Goal: Task Accomplishment & Management: Manage account settings

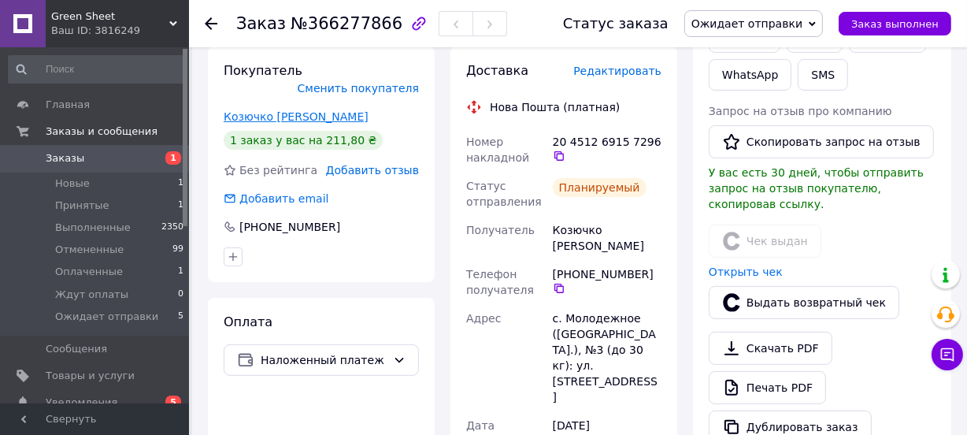
scroll to position [358, 0]
click at [210, 20] on icon at bounding box center [211, 23] width 13 height 13
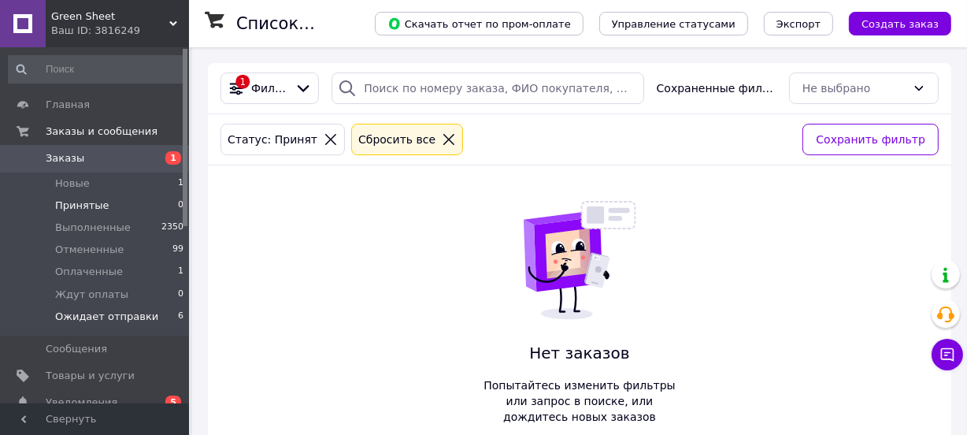
click at [120, 315] on span "Ожидает отправки" at bounding box center [106, 317] width 103 height 14
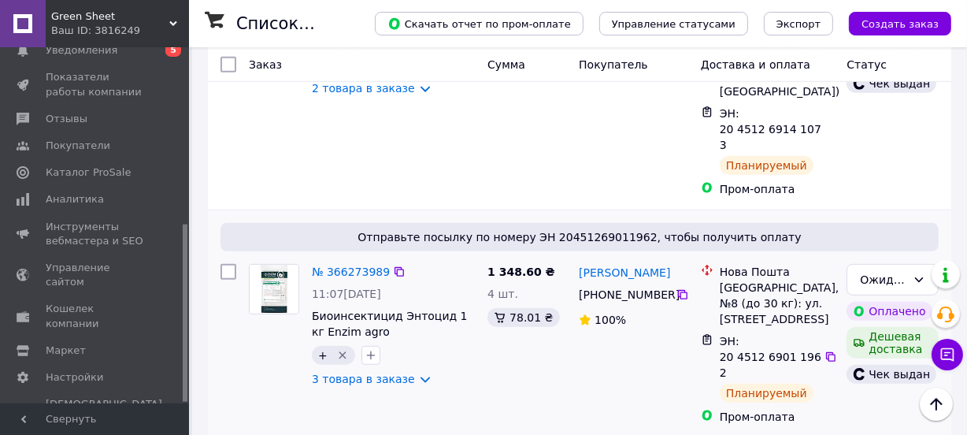
scroll to position [1063, 0]
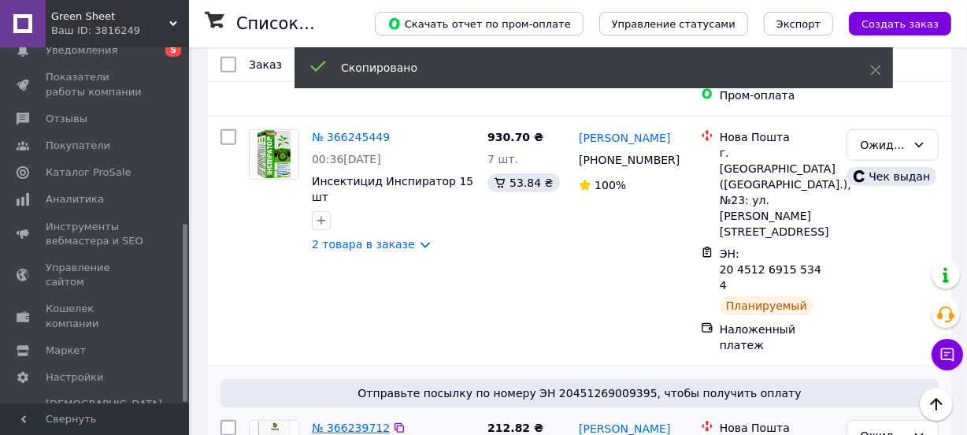
click at [359, 421] on link "№ 366239712" at bounding box center [351, 427] width 78 height 13
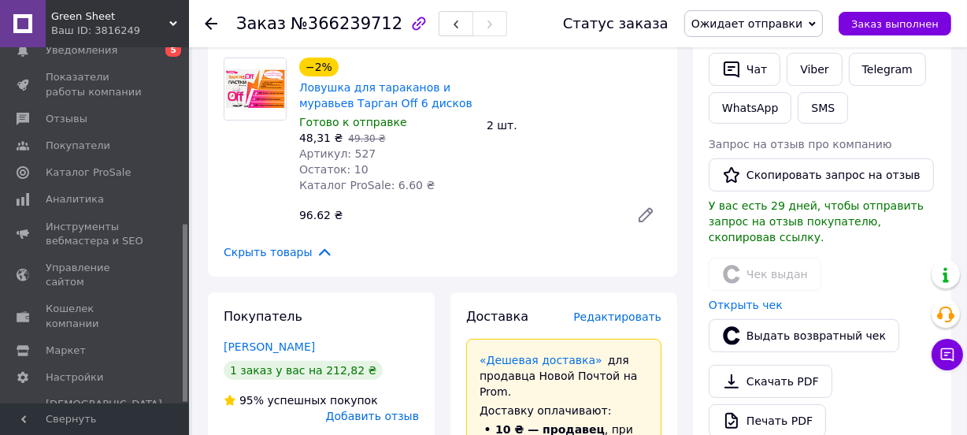
scroll to position [347, 0]
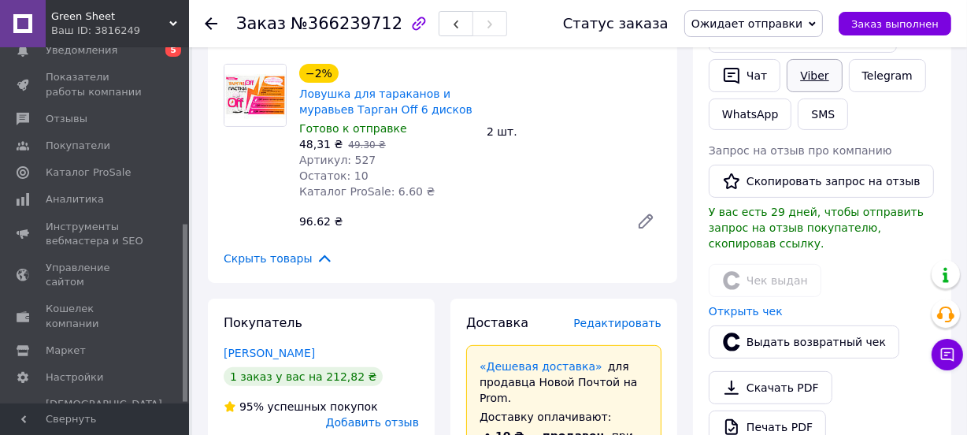
click at [801, 72] on link "Viber" at bounding box center [814, 75] width 55 height 33
click at [874, 24] on span "Заказ выполнен" at bounding box center [895, 24] width 87 height 12
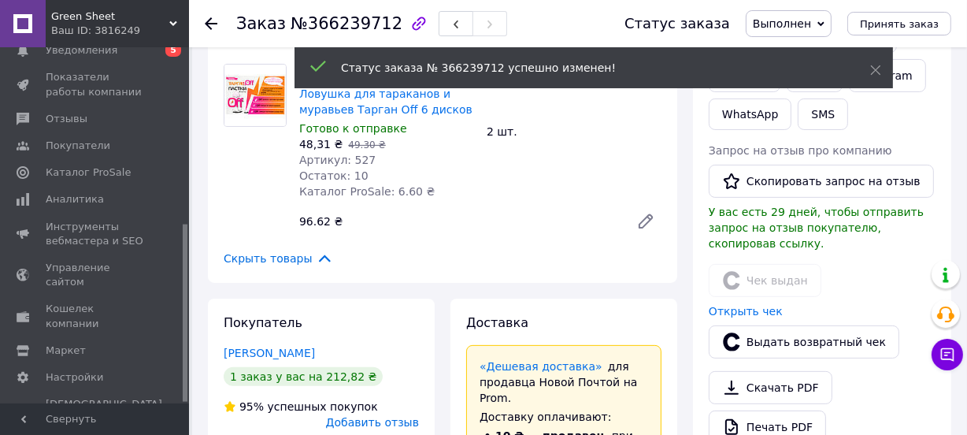
click at [210, 23] on use at bounding box center [211, 23] width 13 height 13
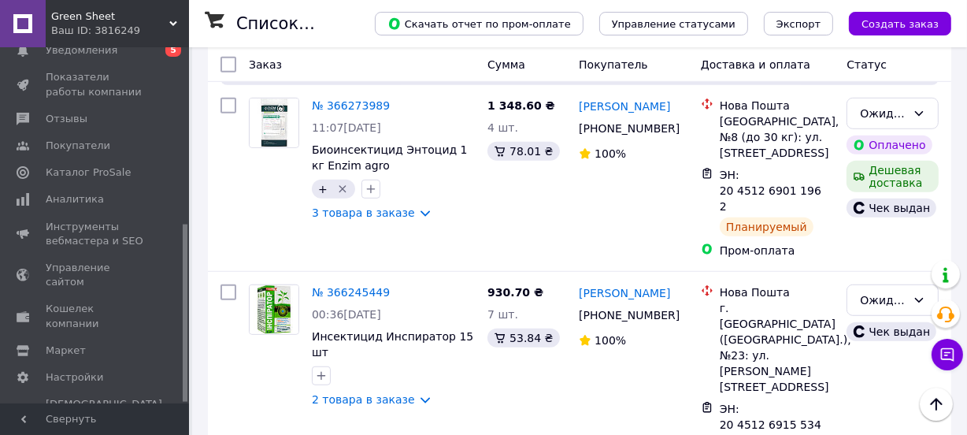
scroll to position [826, 0]
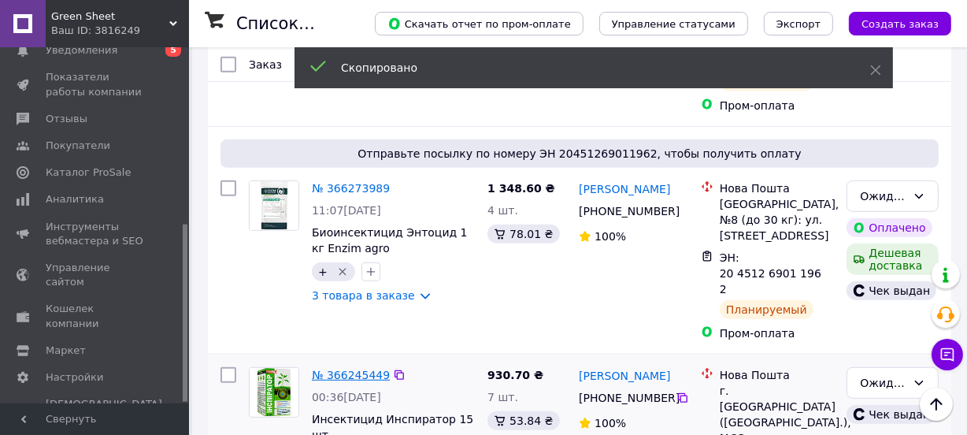
click at [354, 369] on link "№ 366245449" at bounding box center [351, 375] width 78 height 13
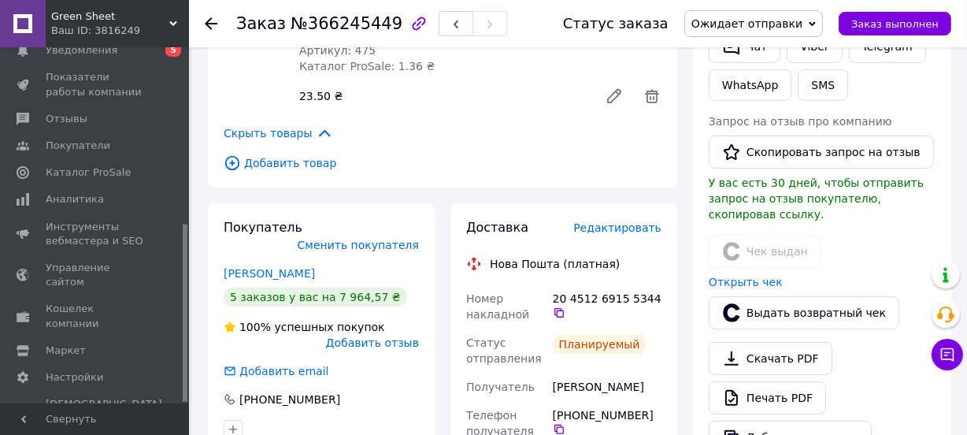
scroll to position [228, 0]
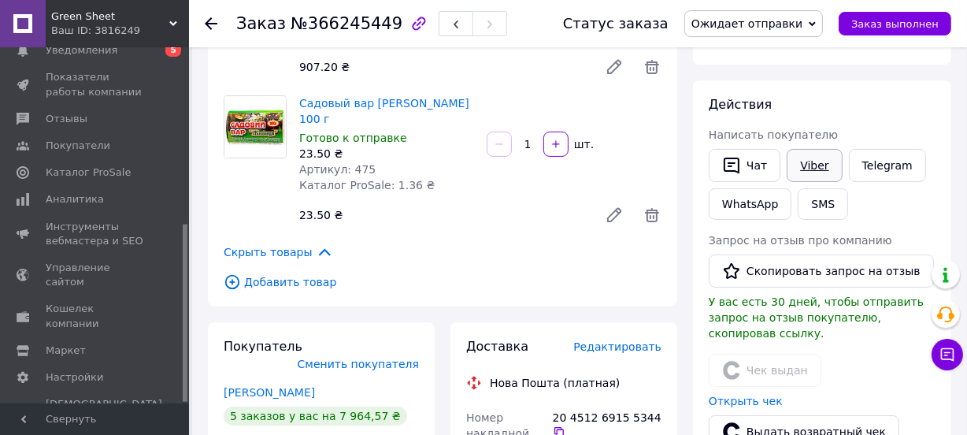
click at [816, 160] on link "Viber" at bounding box center [814, 165] width 55 height 33
click at [887, 28] on span "Заказ выполнен" at bounding box center [895, 24] width 87 height 12
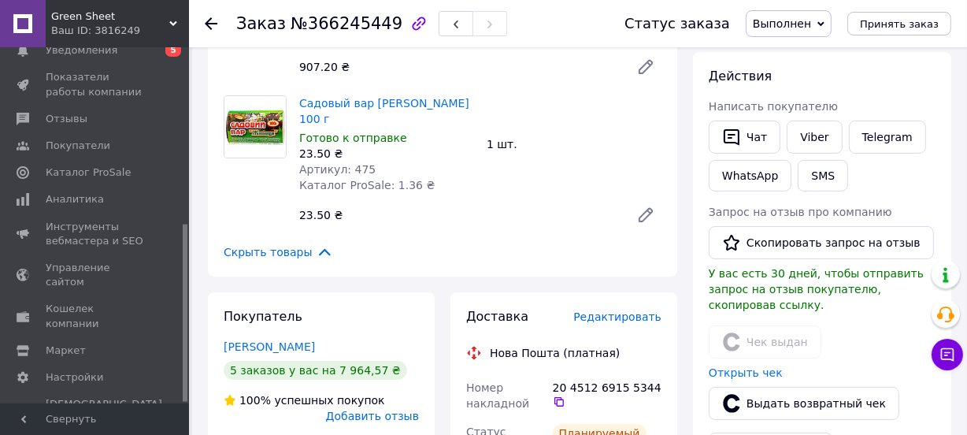
click at [208, 21] on use at bounding box center [211, 23] width 13 height 13
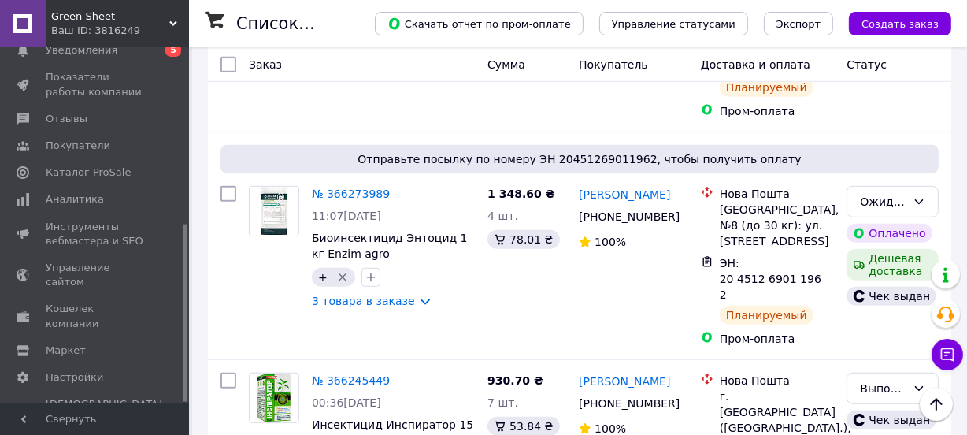
scroll to position [701, 0]
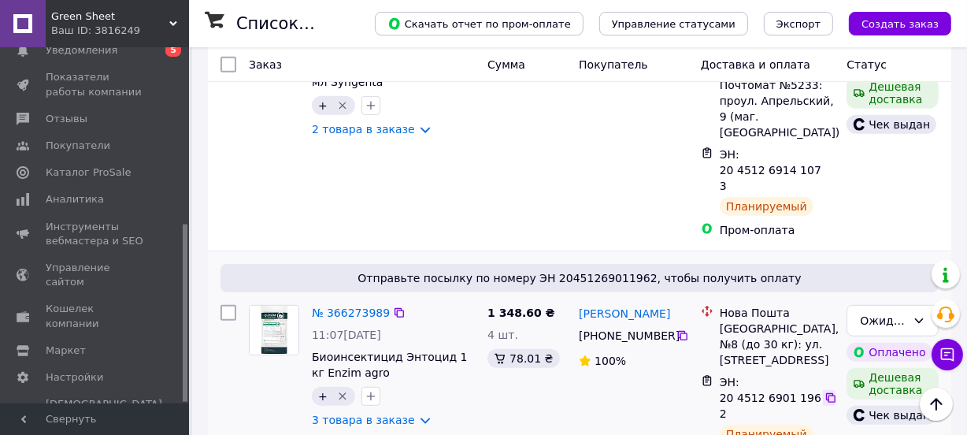
click at [826, 392] on icon at bounding box center [831, 398] width 13 height 13
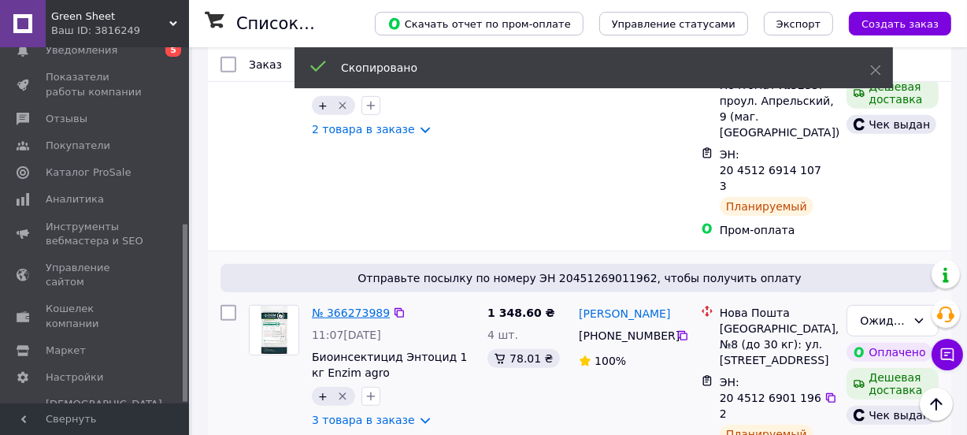
click at [354, 306] on link "№ 366273989" at bounding box center [351, 312] width 78 height 13
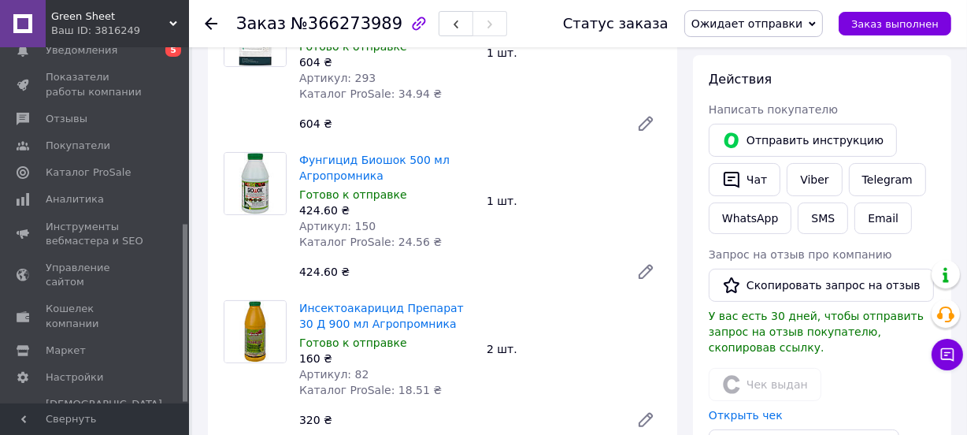
scroll to position [223, 0]
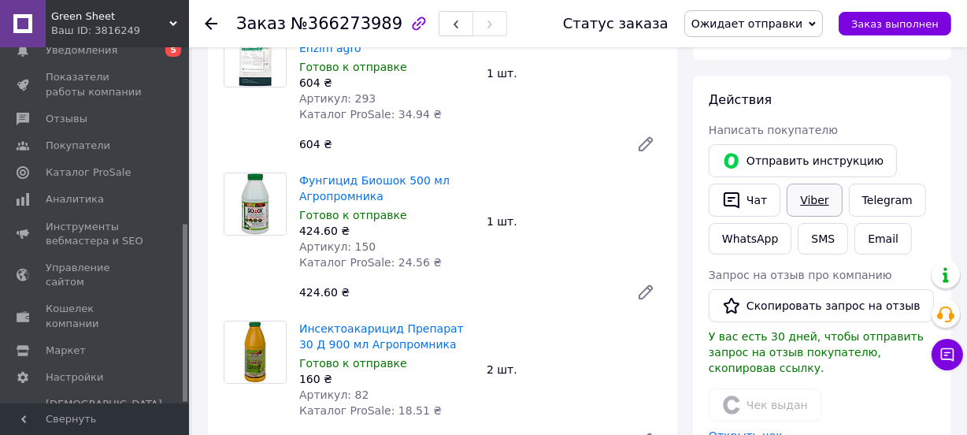
click at [817, 197] on link "Viber" at bounding box center [814, 200] width 55 height 33
click at [879, 28] on span "Заказ выполнен" at bounding box center [895, 24] width 87 height 12
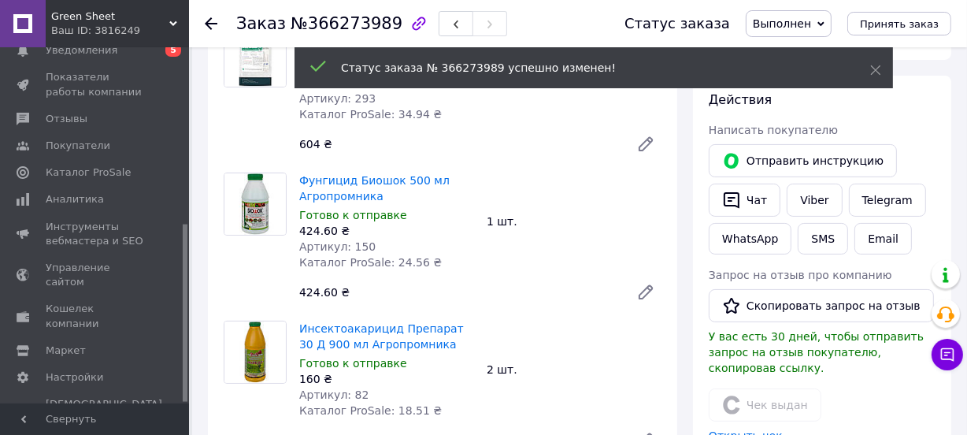
scroll to position [40, 0]
click at [210, 23] on use at bounding box center [211, 23] width 13 height 13
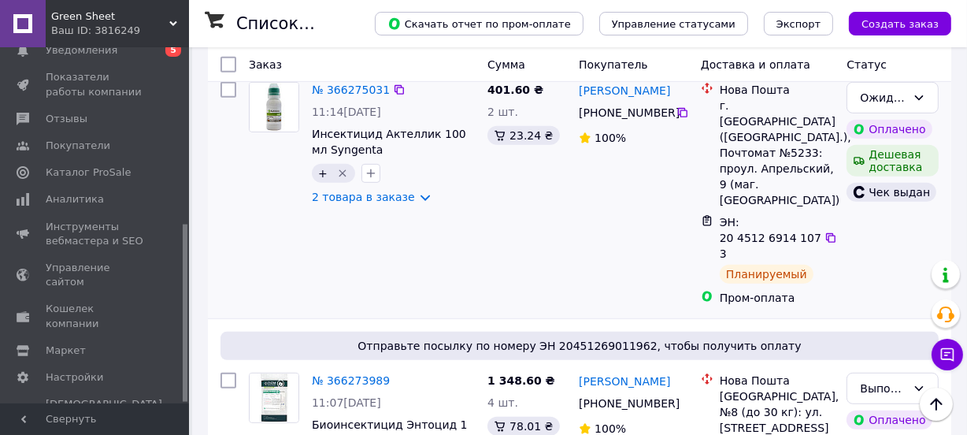
scroll to position [514, 0]
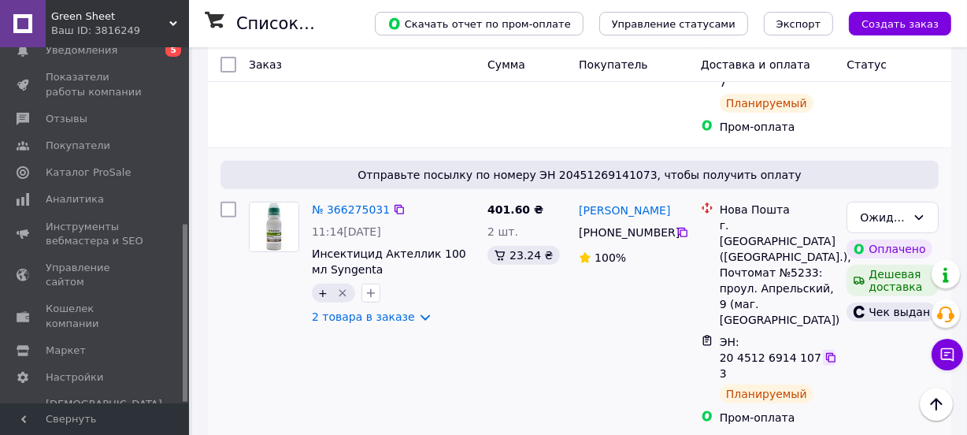
click at [827, 351] on icon at bounding box center [831, 357] width 13 height 13
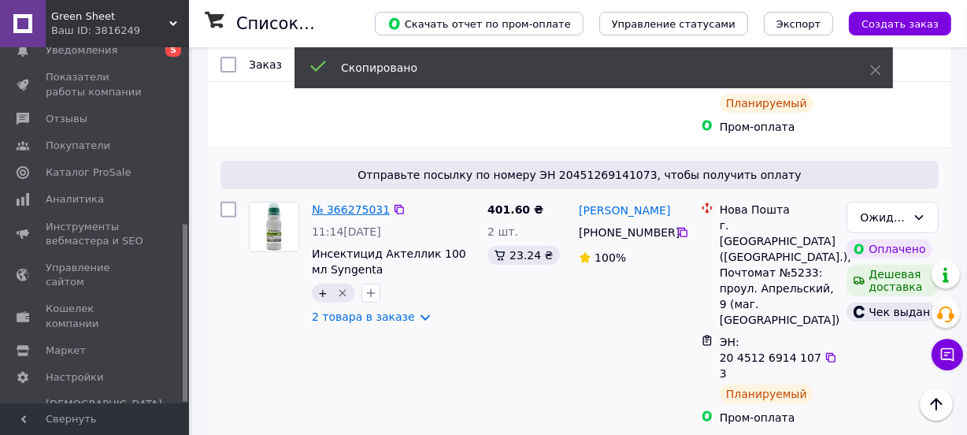
click at [336, 203] on link "№ 366275031" at bounding box center [351, 209] width 78 height 13
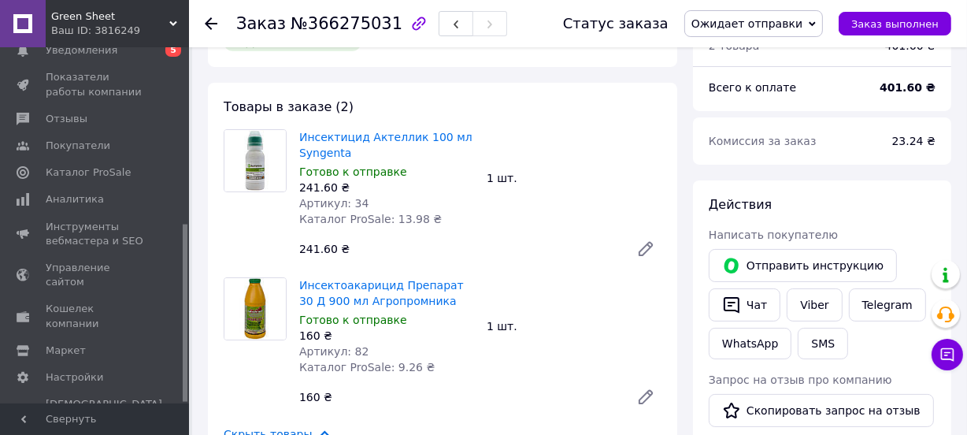
scroll to position [119, 0]
click at [809, 299] on link "Viber" at bounding box center [814, 304] width 55 height 33
click at [884, 29] on span "Заказ выполнен" at bounding box center [895, 24] width 87 height 12
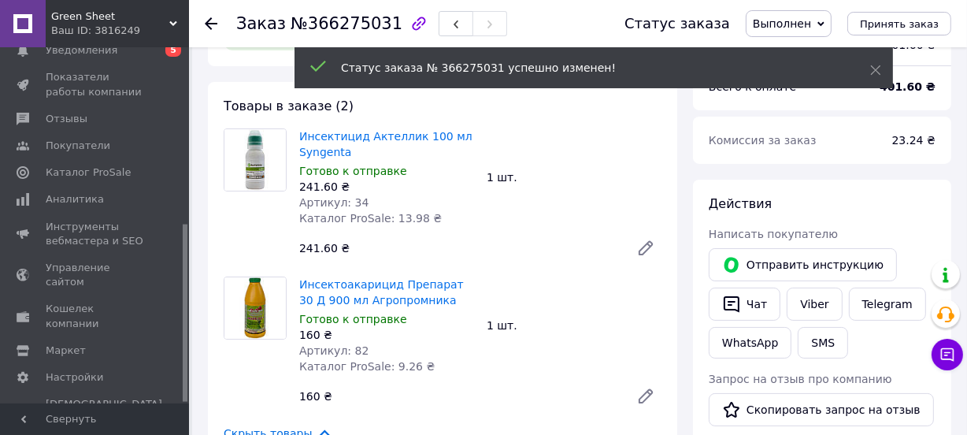
scroll to position [40, 0]
click at [210, 23] on use at bounding box center [211, 23] width 13 height 13
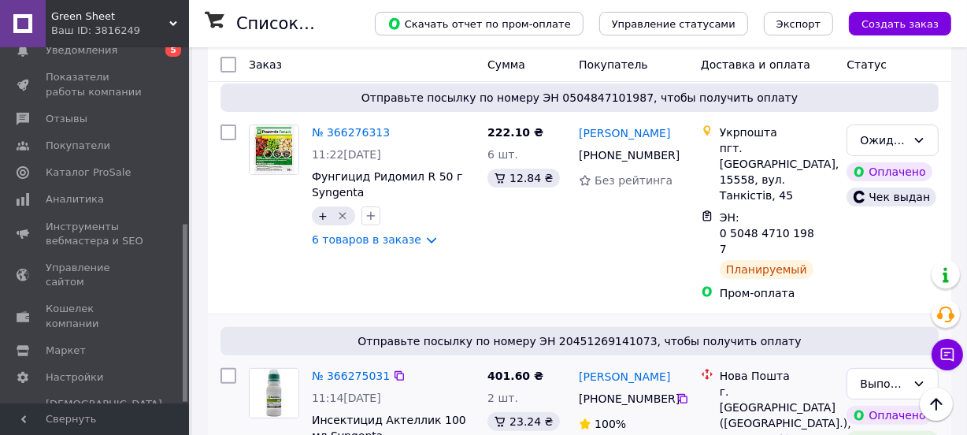
scroll to position [302, 0]
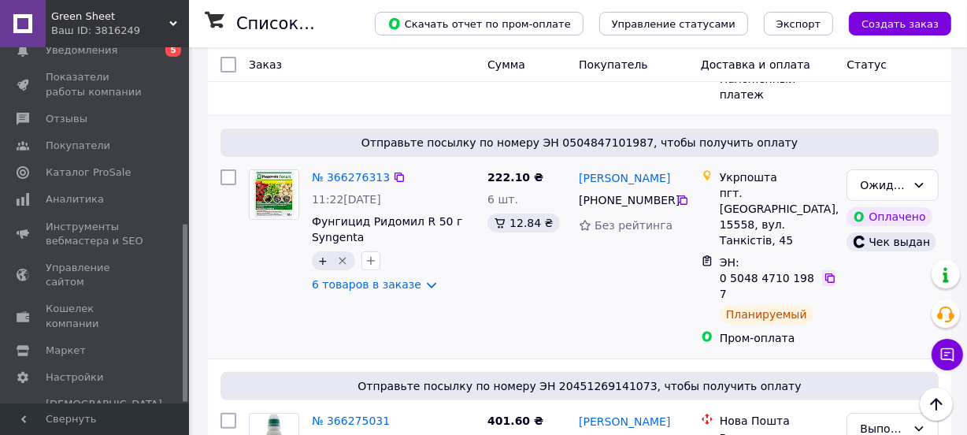
click at [828, 272] on icon at bounding box center [830, 278] width 13 height 13
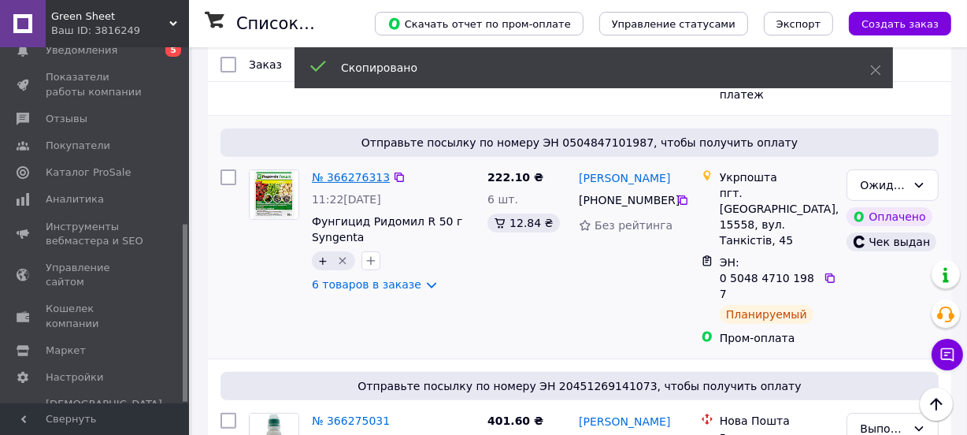
click at [328, 171] on link "№ 366276313" at bounding box center [351, 177] width 78 height 13
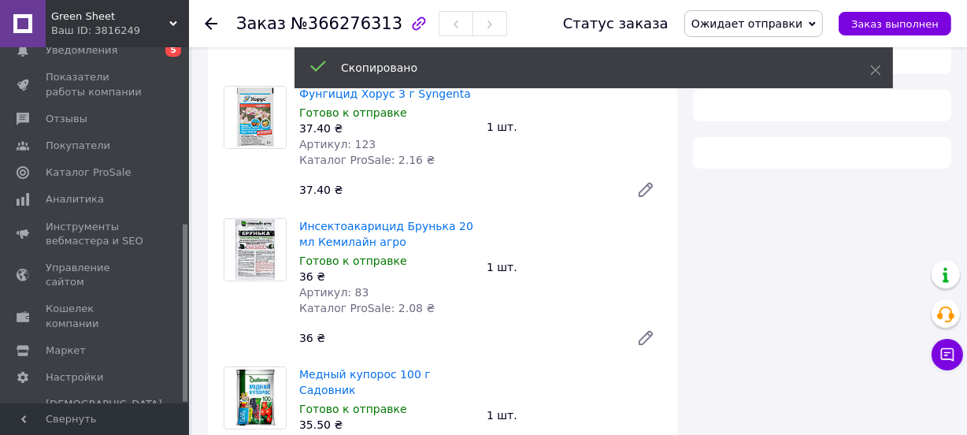
scroll to position [302, 0]
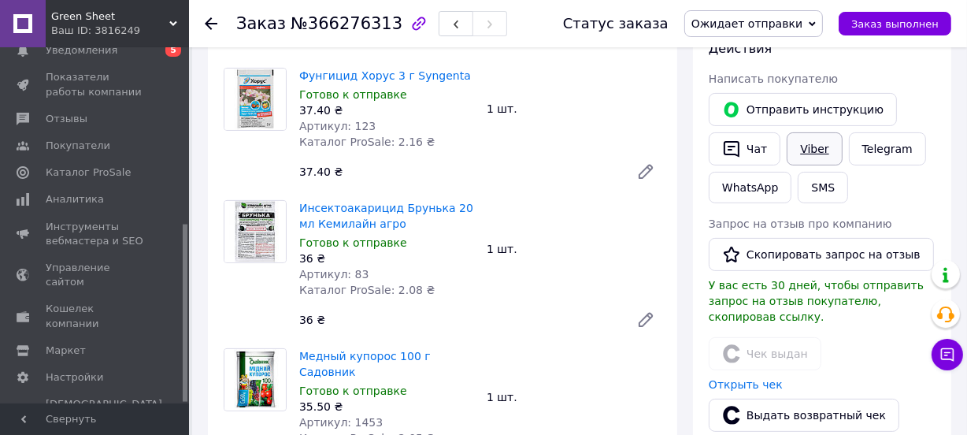
click at [803, 149] on link "Viber" at bounding box center [814, 148] width 55 height 33
click at [883, 21] on span "Заказ выполнен" at bounding box center [895, 24] width 87 height 12
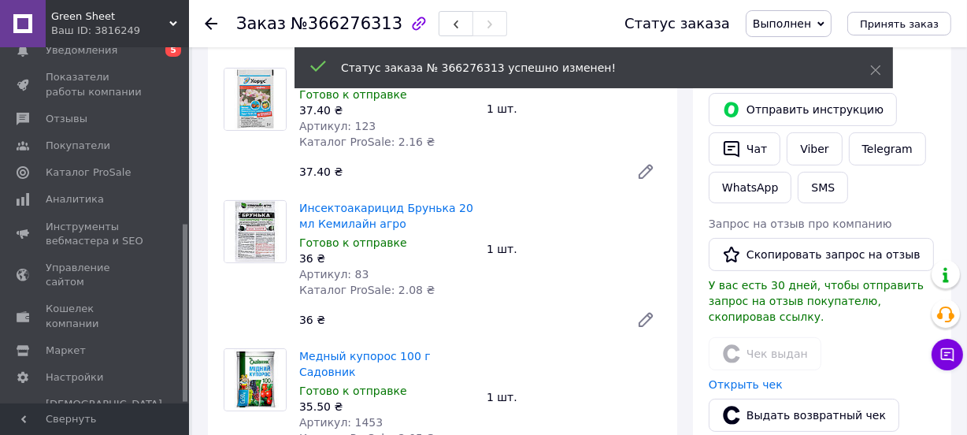
click at [210, 24] on icon at bounding box center [211, 23] width 13 height 13
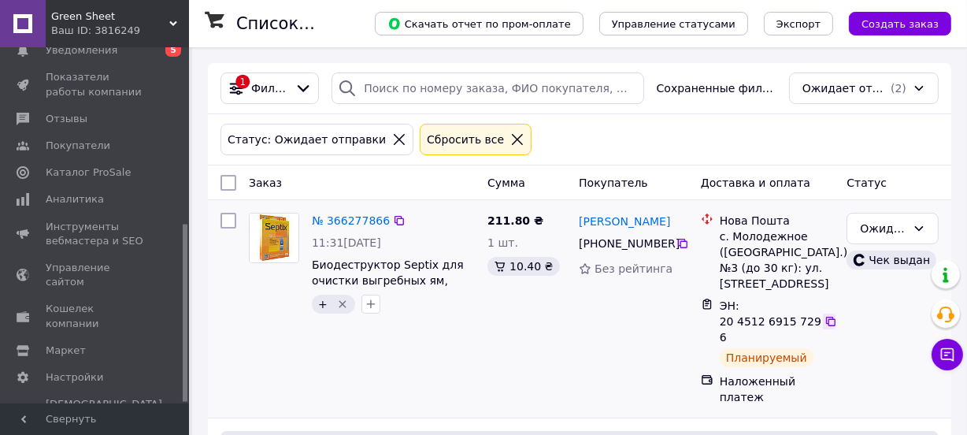
click at [831, 317] on icon at bounding box center [830, 321] width 9 height 9
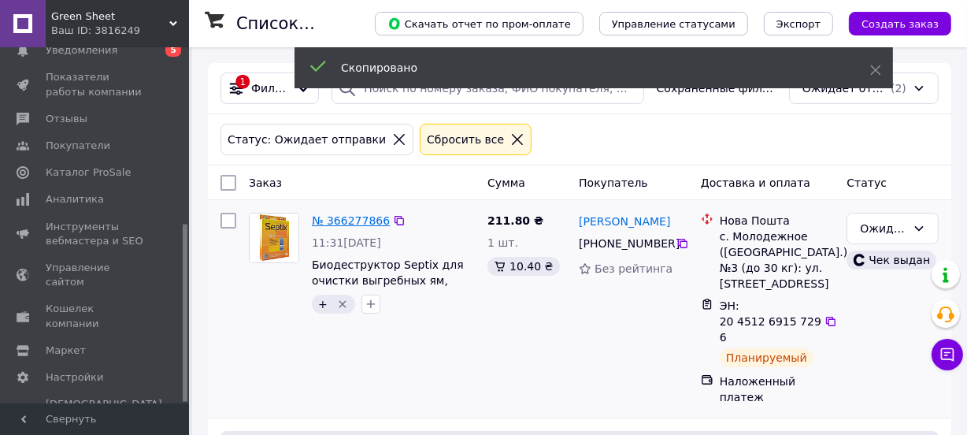
click at [343, 217] on link "№ 366277866" at bounding box center [351, 220] width 78 height 13
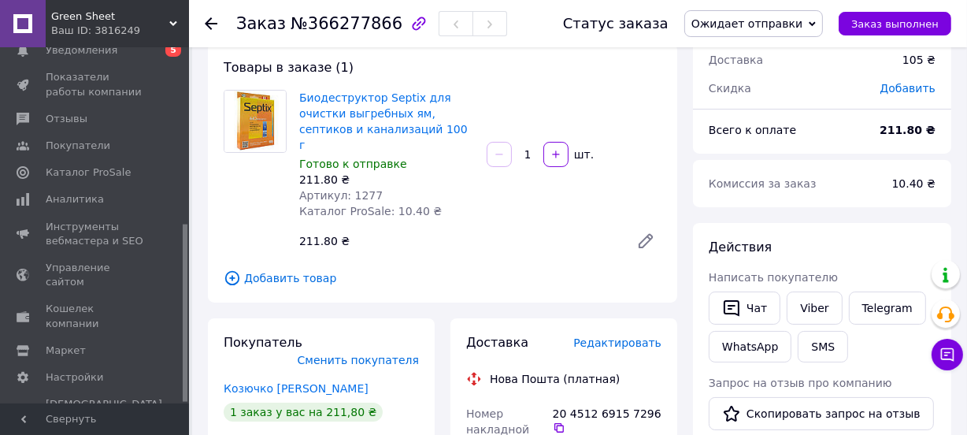
scroll to position [119, 0]
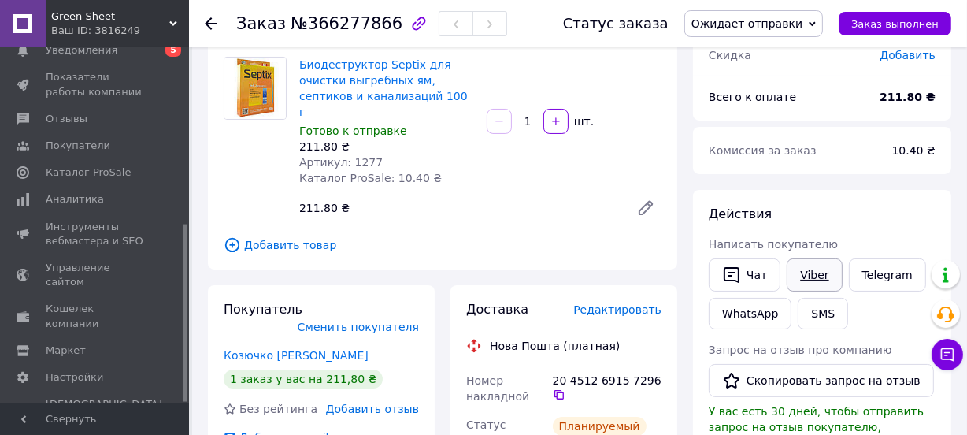
click at [807, 279] on link "Viber" at bounding box center [814, 274] width 55 height 33
click at [859, 20] on button "Заказ выполнен" at bounding box center [895, 24] width 113 height 24
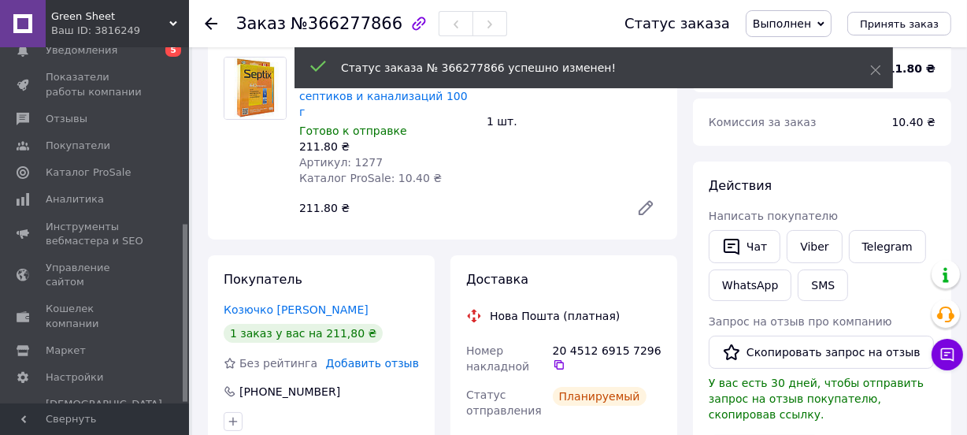
scroll to position [18, 0]
click at [212, 23] on use at bounding box center [211, 23] width 13 height 13
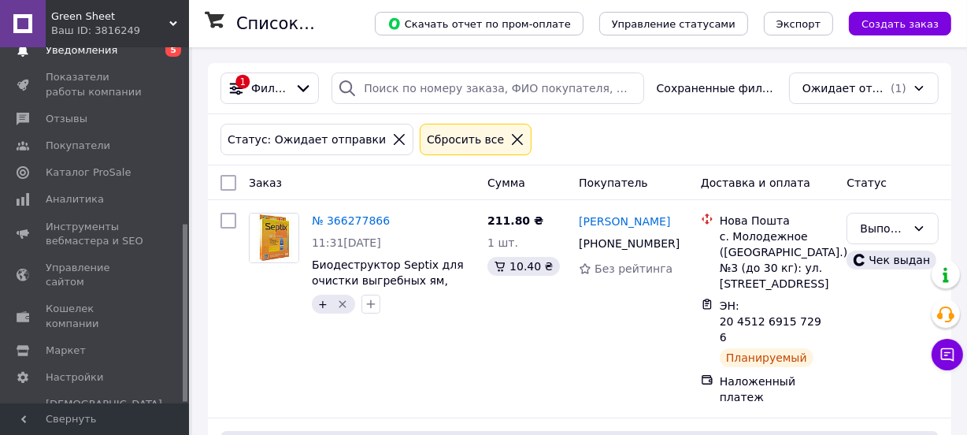
click at [173, 53] on span "5" at bounding box center [173, 49] width 16 height 13
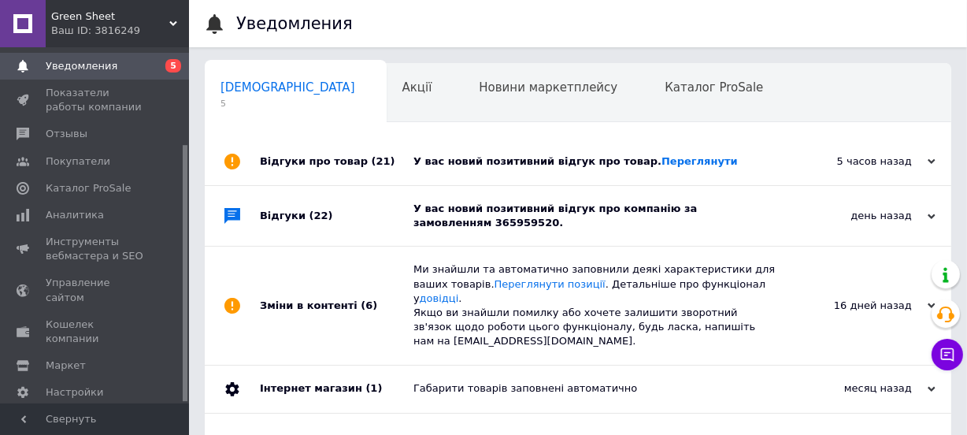
scroll to position [0, 8]
click at [509, 210] on div "У вас новий позитивний відгук про компанію за замовленням 365959520." at bounding box center [596, 216] width 365 height 28
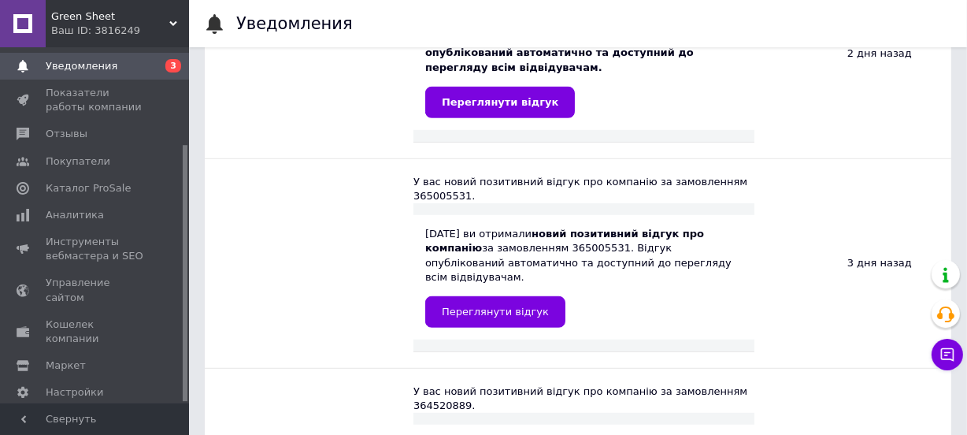
scroll to position [0, 0]
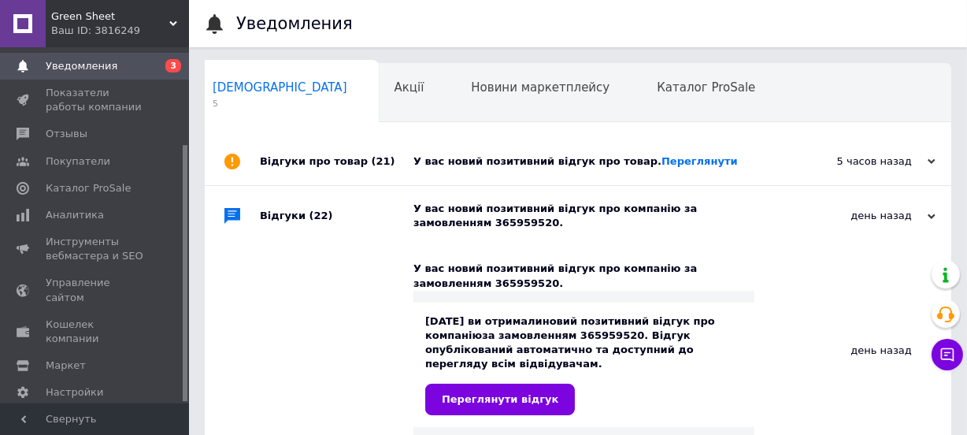
click at [544, 160] on div "У вас новий позитивний відгук про товар. [GEOGRAPHIC_DATA]" at bounding box center [596, 161] width 365 height 14
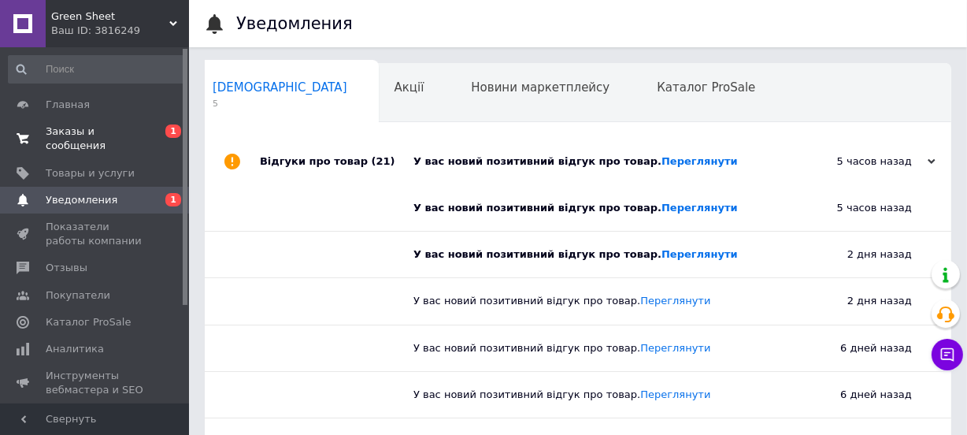
click at [104, 134] on span "Заказы и сообщения" at bounding box center [96, 138] width 100 height 28
